Goal: Find specific page/section: Find specific page/section

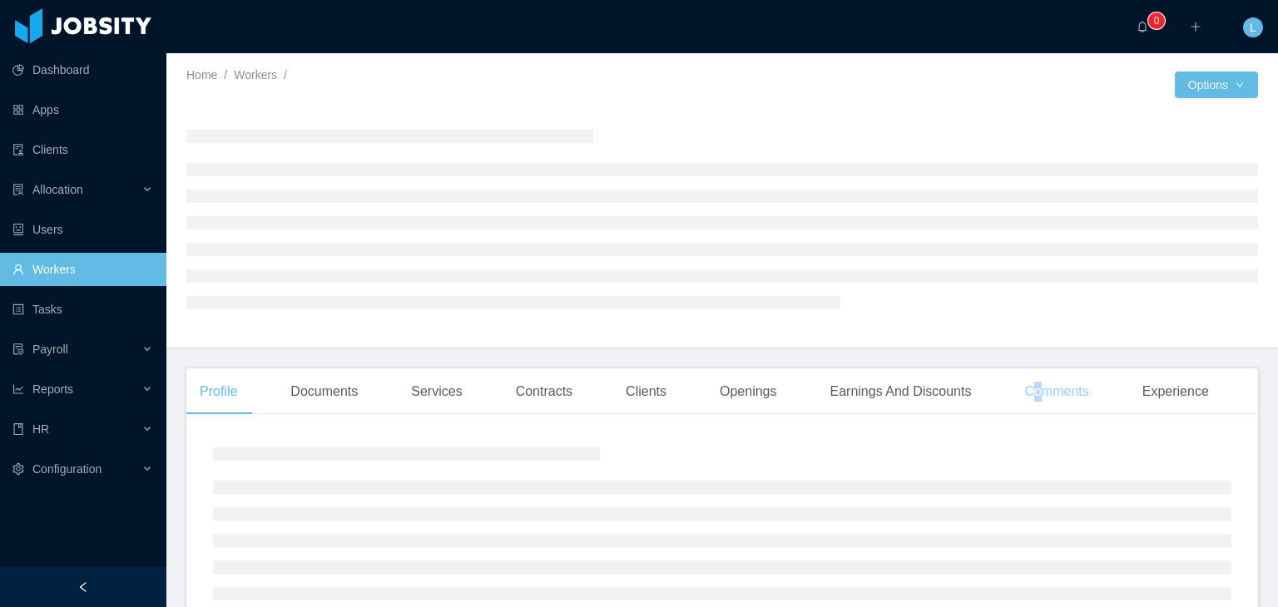
click at [1029, 400] on div "Comments" at bounding box center [1056, 392] width 91 height 47
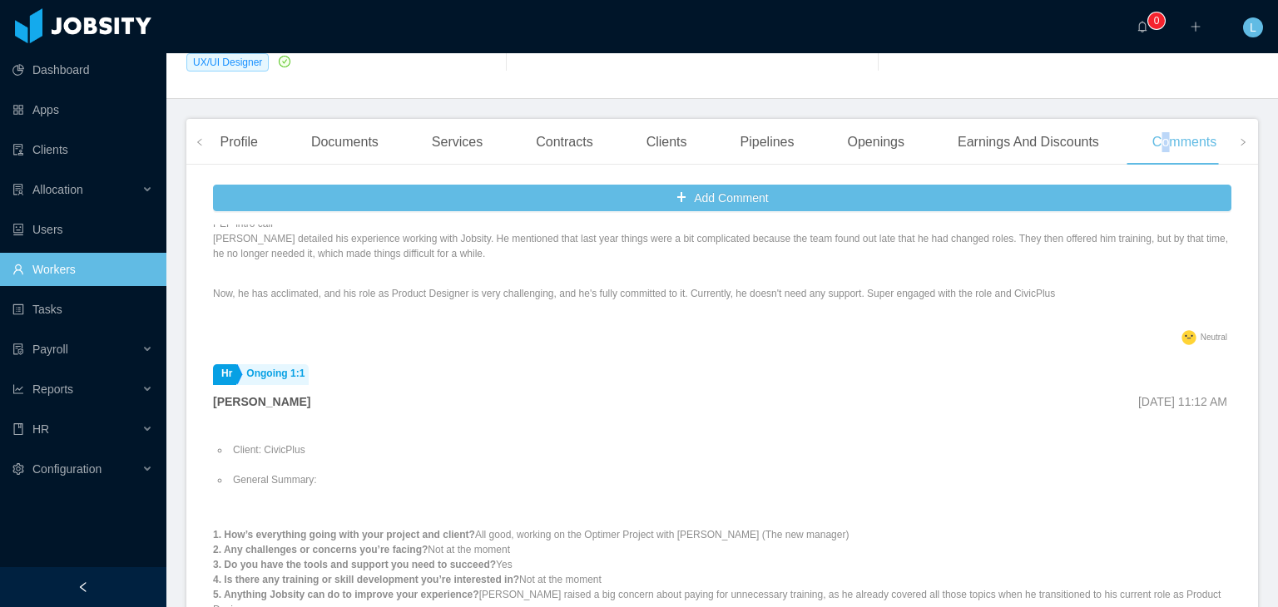
scroll to position [499, 0]
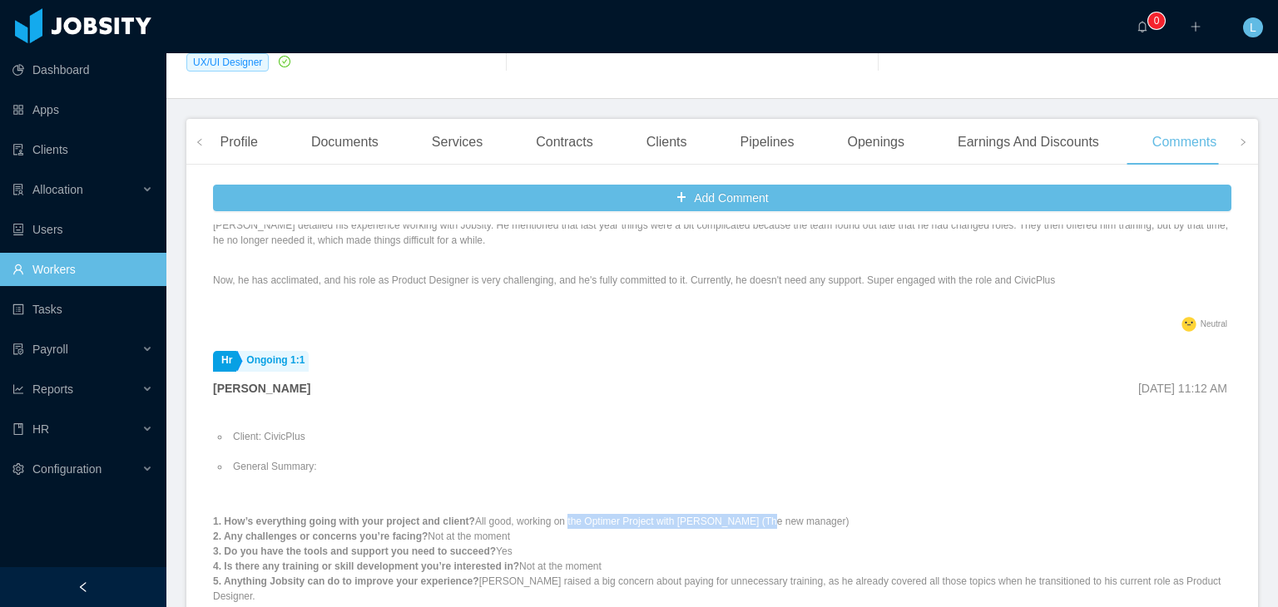
drag, startPoint x: 561, startPoint y: 499, endPoint x: 747, endPoint y: 491, distance: 186.5
click at [747, 514] on p "1. How’s everything going with your project and client? All good, working on th…" at bounding box center [722, 559] width 1018 height 90
copy p "the Optimer Project with [PERSON_NAME]"
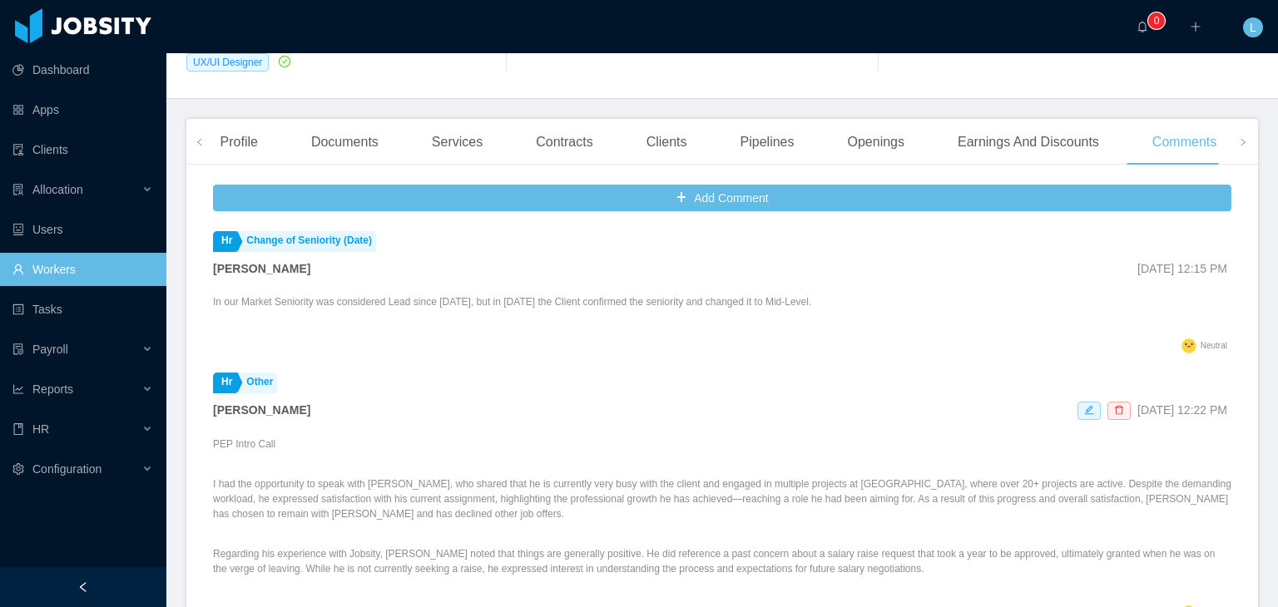
scroll to position [0, 0]
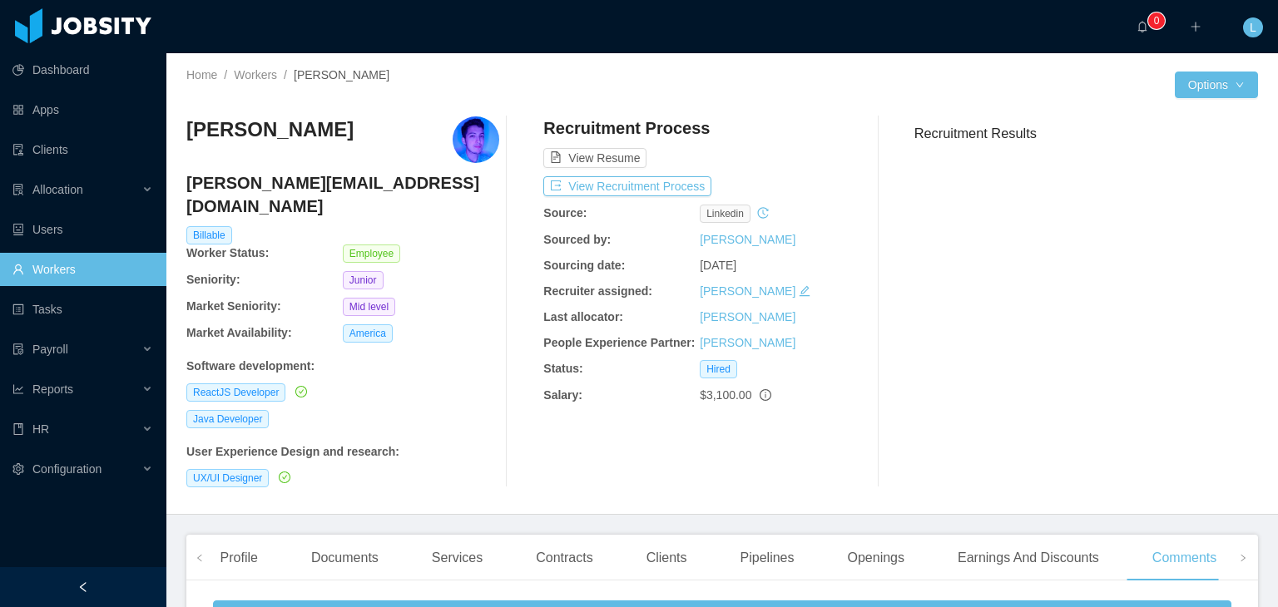
click at [257, 82] on div "Home / Workers / [PERSON_NAME] /" at bounding box center [454, 75] width 536 height 17
click at [262, 81] on link "Workers" at bounding box center [255, 74] width 43 height 13
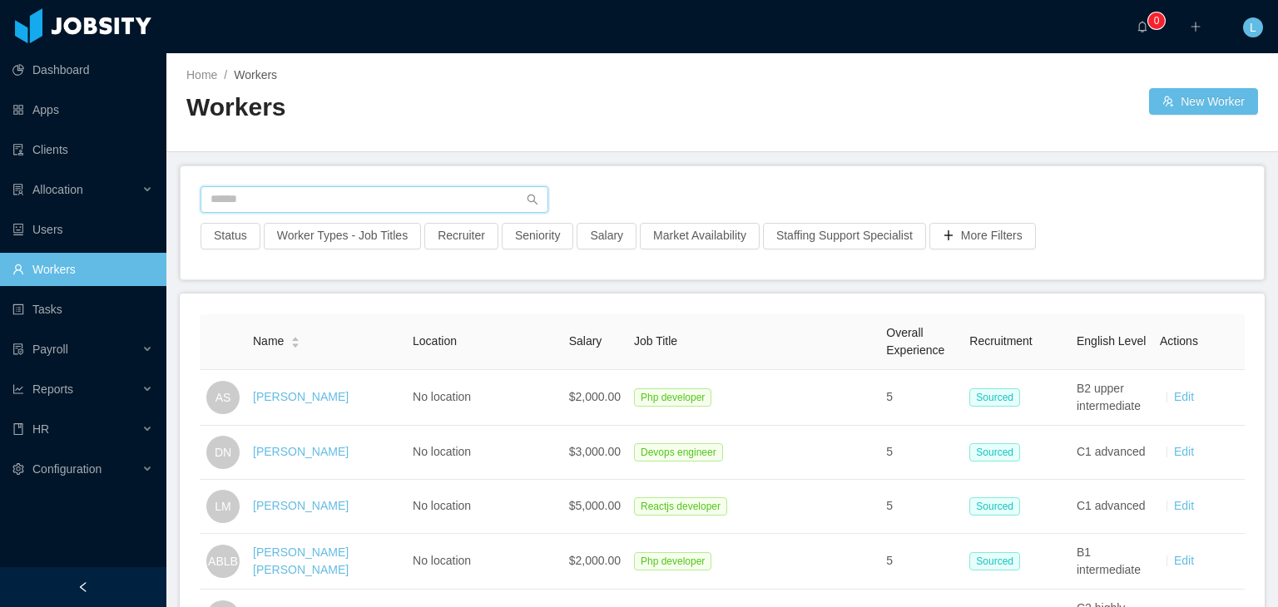
click at [304, 195] on input "text" at bounding box center [374, 199] width 348 height 27
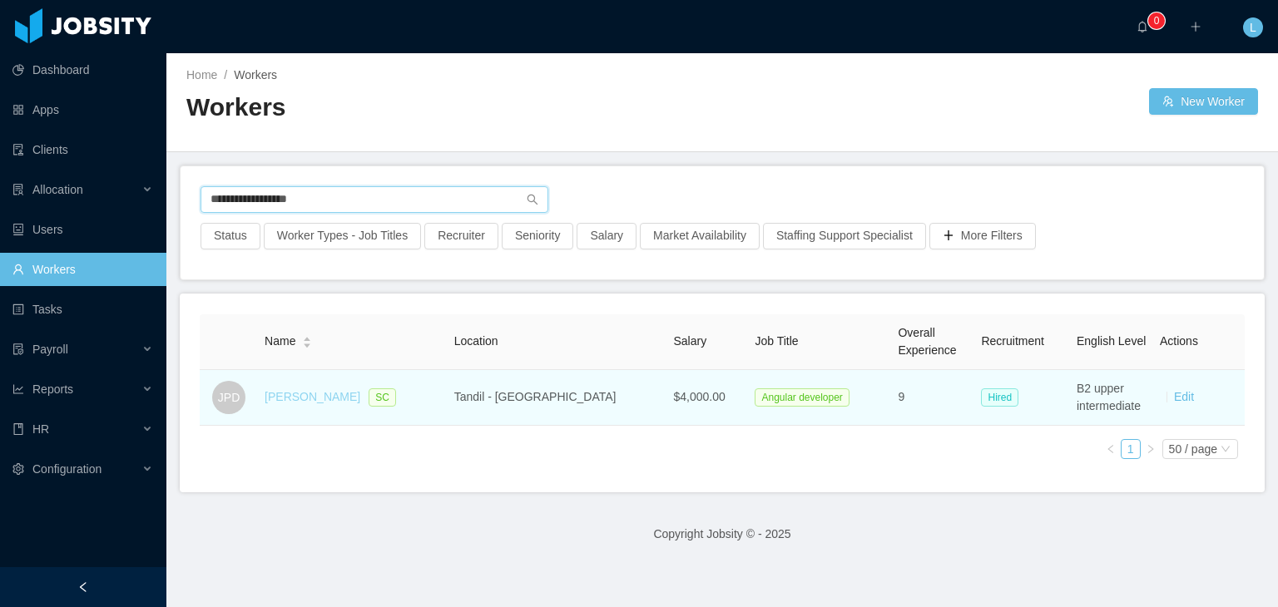
type input "**********"
click at [324, 390] on link "[PERSON_NAME]" at bounding box center [313, 396] width 96 height 13
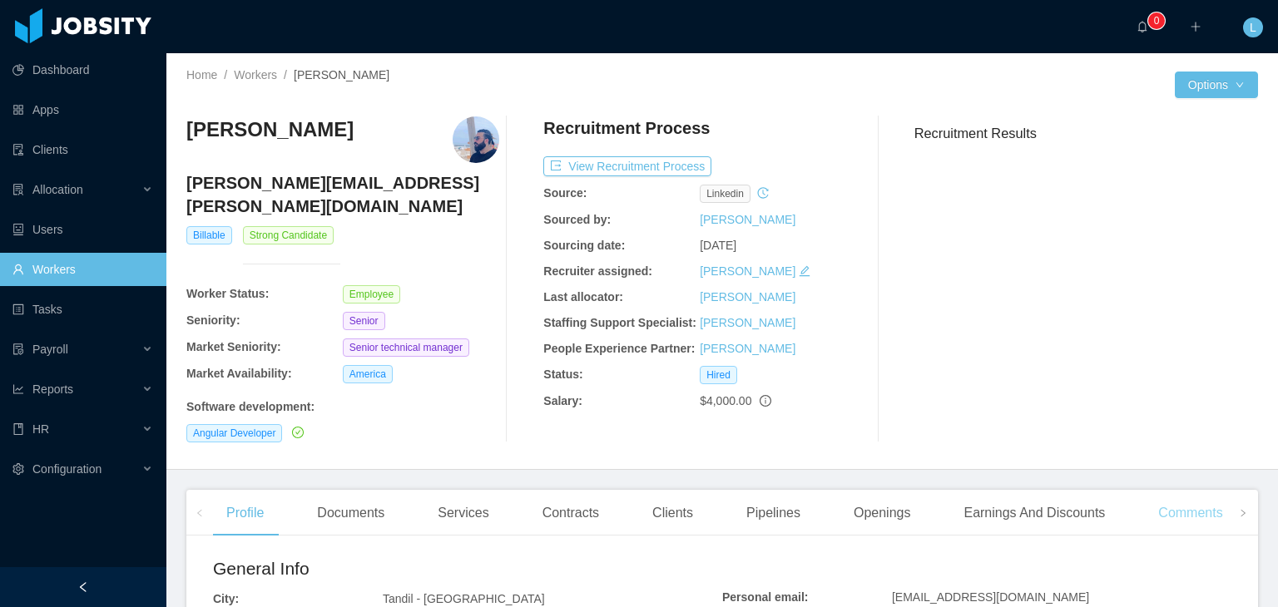
click at [1175, 497] on div "Comments" at bounding box center [1190, 513] width 91 height 47
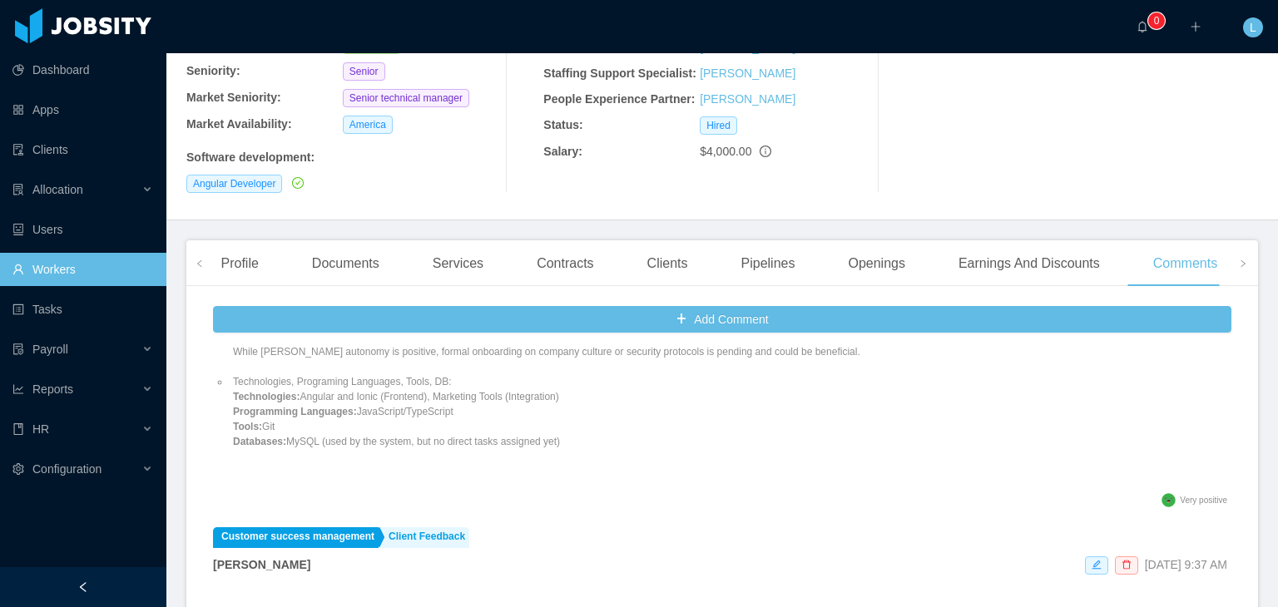
scroll to position [250, 0]
